Goal: Task Accomplishment & Management: Manage account settings

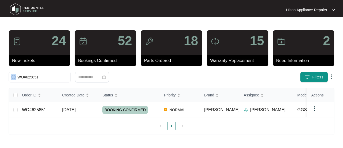
drag, startPoint x: 48, startPoint y: 73, endPoint x: -31, endPoint y: 79, distance: 79.1
click at [0, 79] on html "Hilton Appliance Repairs Hilton App... 24 New Tickets 52 Bookings Confirmed 18 …" at bounding box center [171, 74] width 343 height 148
click at [46, 75] on input "WO#625851" at bounding box center [42, 77] width 51 height 6
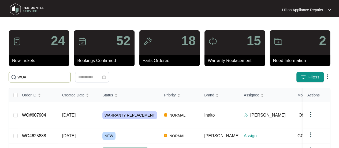
paste input "625888"
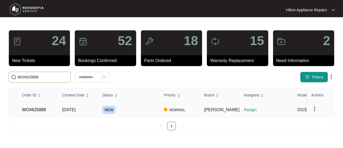
type input "WO#625888"
click at [68, 106] on td "[DATE]" at bounding box center [78, 109] width 40 height 15
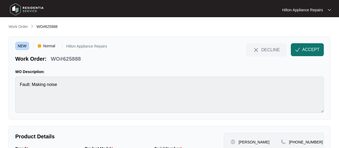
click at [306, 46] on button "ACCEPT" at bounding box center [307, 49] width 33 height 13
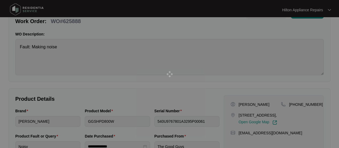
scroll to position [62, 0]
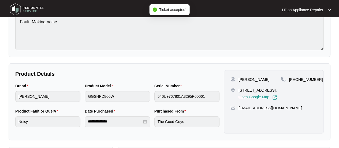
drag, startPoint x: 258, startPoint y: 95, endPoint x: 238, endPoint y: 88, distance: 20.6
click at [239, 88] on p "[STREET_ADDRESS]," at bounding box center [258, 89] width 39 height 5
copy p "[STREET_ADDRESS]"
drag, startPoint x: 315, startPoint y: 79, endPoint x: 296, endPoint y: 80, distance: 19.1
click at [296, 80] on span "[PHONE_NUMBER]" at bounding box center [306, 79] width 34 height 4
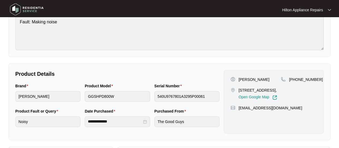
copy span "448197051"
drag, startPoint x: 279, startPoint y: 113, endPoint x: 239, endPoint y: 114, distance: 40.0
click at [239, 111] on div "[EMAIL_ADDRESS][DOMAIN_NAME]" at bounding box center [274, 107] width 87 height 5
copy p "[EMAIL_ADDRESS][DOMAIN_NAME]"
click at [44, 92] on div "Brand [PERSON_NAME] Product Model GGSHPD800W Serial Number 540U9767801A3295P000…" at bounding box center [117, 95] width 209 height 25
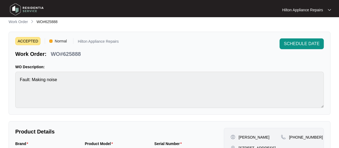
scroll to position [0, 0]
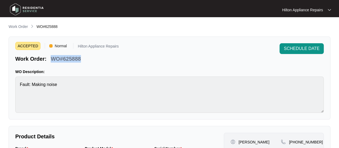
drag, startPoint x: 82, startPoint y: 58, endPoint x: 51, endPoint y: 59, distance: 30.0
click at [51, 59] on div "WO#625888" at bounding box center [66, 57] width 34 height 9
copy p "WO#625888"
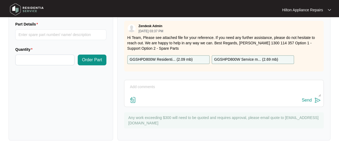
scroll to position [1, 0]
click at [181, 57] on p "GGSHPD800W Residenti... ( 2.09 mb )" at bounding box center [161, 60] width 63 height 6
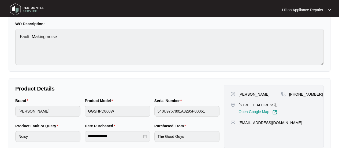
scroll to position [0, 0]
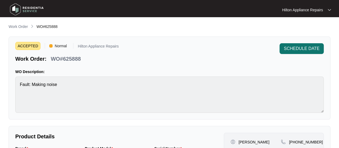
click at [306, 47] on span "SCHEDULE DATE" at bounding box center [302, 48] width 36 height 6
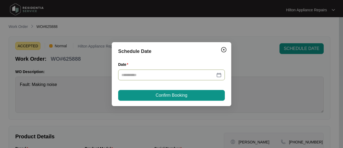
click at [218, 74] on div at bounding box center [172, 75] width 100 height 6
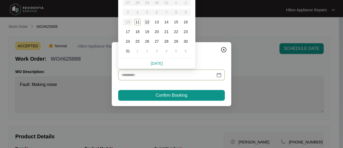
click at [148, 22] on div "12" at bounding box center [147, 22] width 6 height 6
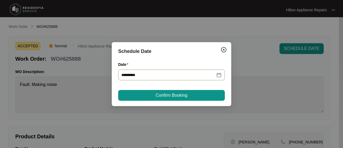
type input "**********"
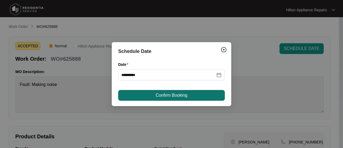
click at [161, 91] on button "Confirm Booking" at bounding box center [171, 95] width 107 height 11
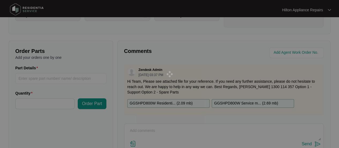
scroll to position [188, 0]
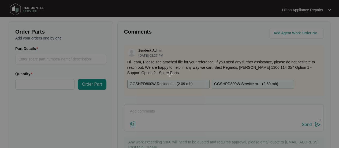
click at [280, 32] on div at bounding box center [169, 74] width 339 height 148
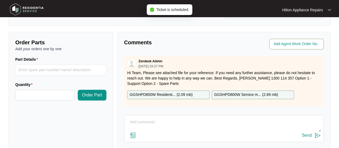
scroll to position [198, 0]
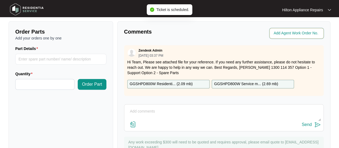
click at [281, 31] on input "string" at bounding box center [297, 33] width 47 height 6
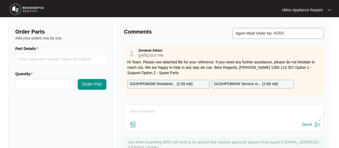
type input "41331"
click at [168, 28] on p "Comments" at bounding box center [172, 32] width 96 height 8
click at [241, 82] on p "GGSHPD800W Service m... ( 2.69 mb )" at bounding box center [246, 84] width 64 height 6
click at [233, 81] on p "GGSHPD800W Service m... ( 2.69 mb )" at bounding box center [246, 84] width 64 height 6
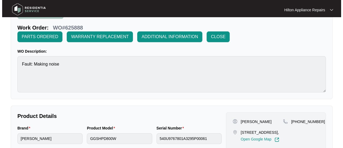
scroll to position [0, 0]
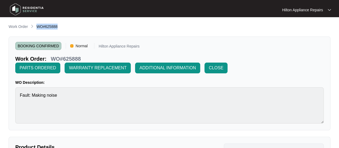
drag, startPoint x: 59, startPoint y: 26, endPoint x: 37, endPoint y: 29, distance: 22.2
click at [37, 29] on div "Work Order WO#625888" at bounding box center [170, 27] width 322 height 6
copy span "WO#625888"
click at [18, 25] on p "Work Order" at bounding box center [18, 26] width 19 height 5
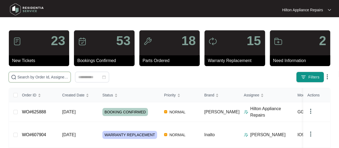
click at [23, 76] on input "text" at bounding box center [42, 77] width 51 height 6
paste input "WO#625888"
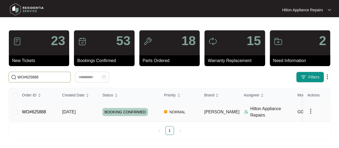
type input "WO#625888"
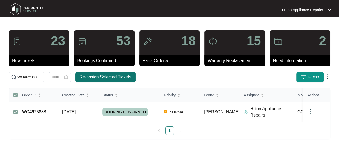
click at [103, 75] on span "Re-assign Selected Tickets" at bounding box center [106, 77] width 52 height 6
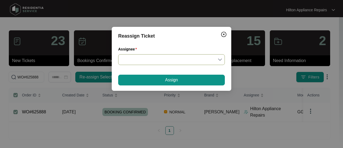
click at [221, 59] on input "Assignee" at bounding box center [172, 59] width 100 height 10
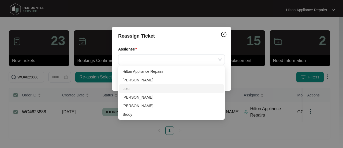
click at [139, 89] on div "Loic" at bounding box center [172, 89] width 98 height 6
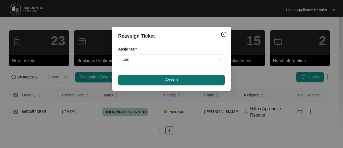
click at [150, 82] on button "Assign" at bounding box center [171, 80] width 107 height 11
